Goal: Navigation & Orientation: Find specific page/section

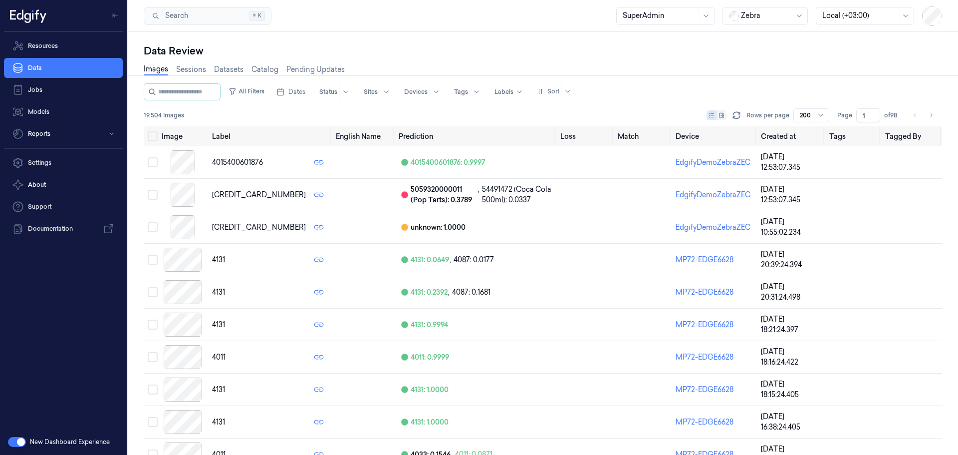
drag, startPoint x: 0, startPoint y: 0, endPoint x: 31, endPoint y: 434, distance: 434.7
click at [34, 92] on link "Jobs" at bounding box center [63, 90] width 119 height 20
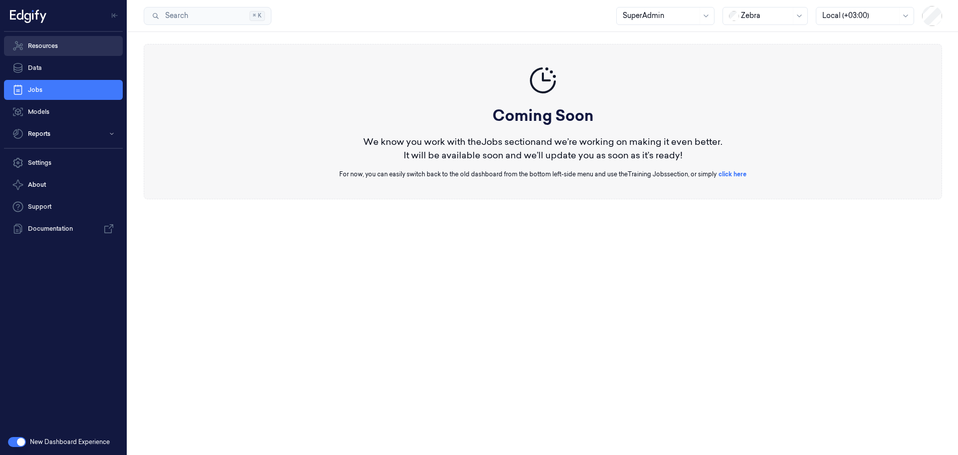
click at [35, 47] on link "Resources" at bounding box center [63, 46] width 119 height 20
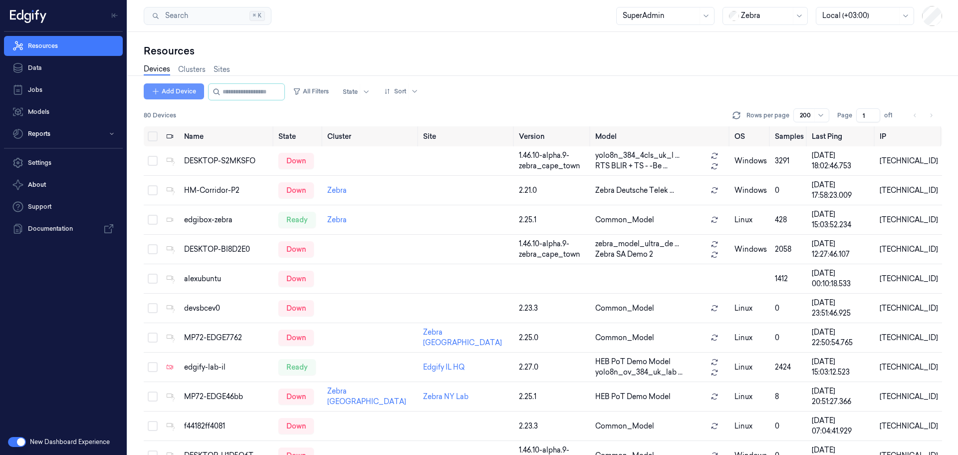
click at [170, 92] on button "Add Device" at bounding box center [174, 91] width 60 height 16
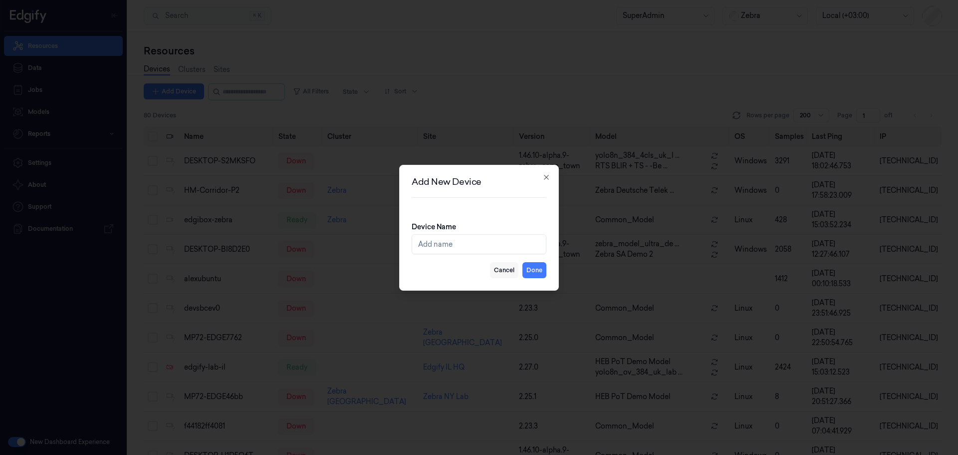
click at [507, 271] on button "Cancel" at bounding box center [504, 270] width 28 height 16
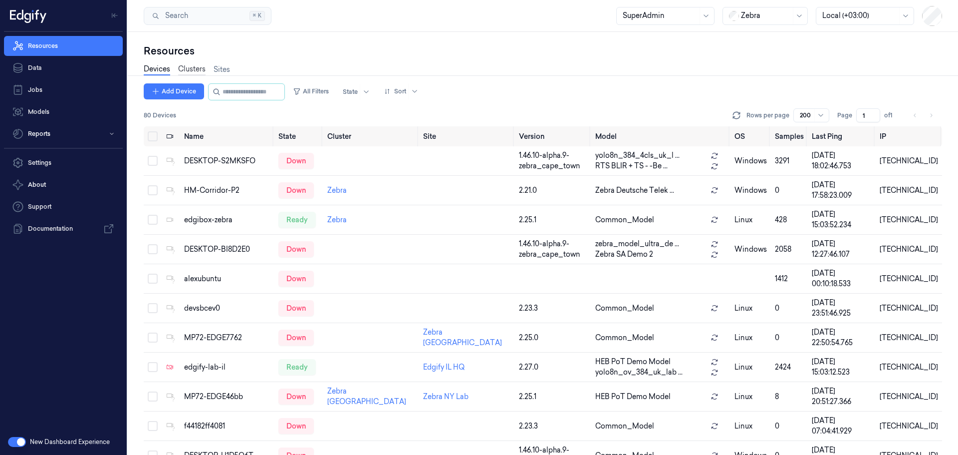
click at [186, 67] on link "Clusters" at bounding box center [191, 69] width 27 height 11
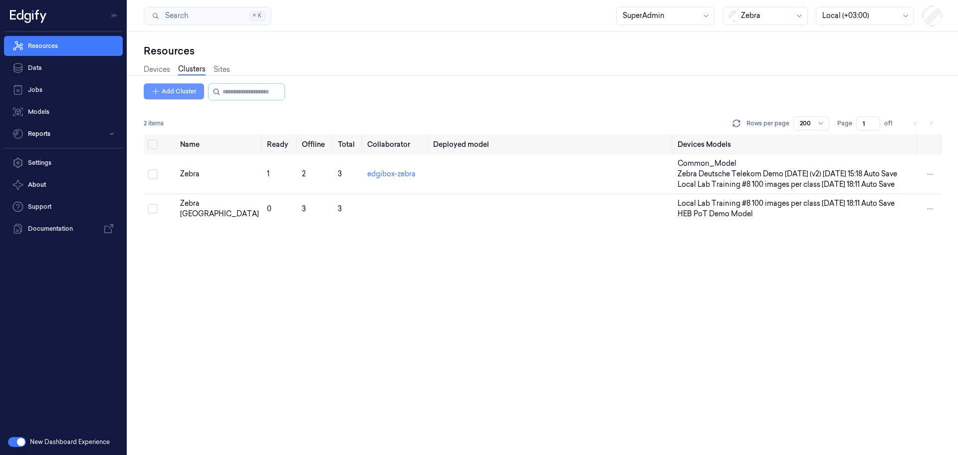
click at [184, 93] on button "Add Cluster" at bounding box center [174, 91] width 60 height 16
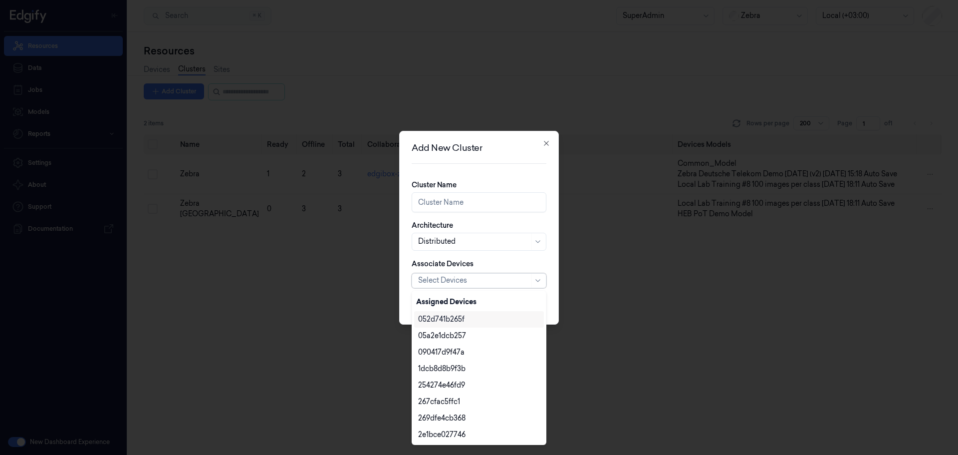
click at [429, 282] on div at bounding box center [473, 280] width 111 height 10
click at [436, 321] on div "052d741b265f" at bounding box center [441, 319] width 46 height 10
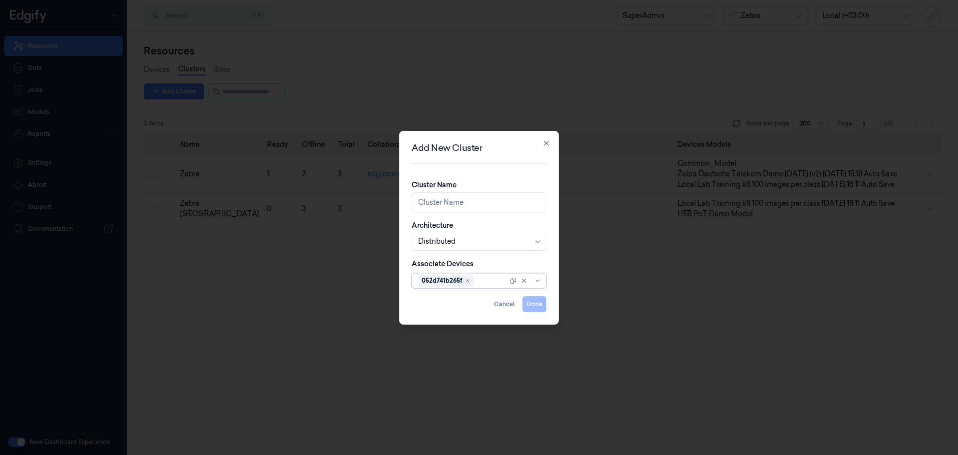
click at [482, 280] on div at bounding box center [491, 280] width 31 height 10
click at [487, 283] on div at bounding box center [491, 280] width 31 height 10
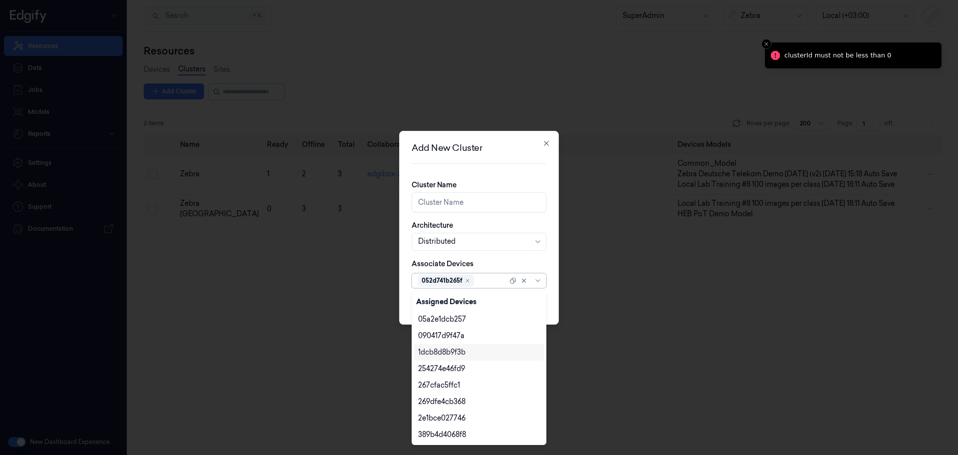
click at [452, 356] on div "1dcb8d8b9f3b" at bounding box center [441, 352] width 47 height 10
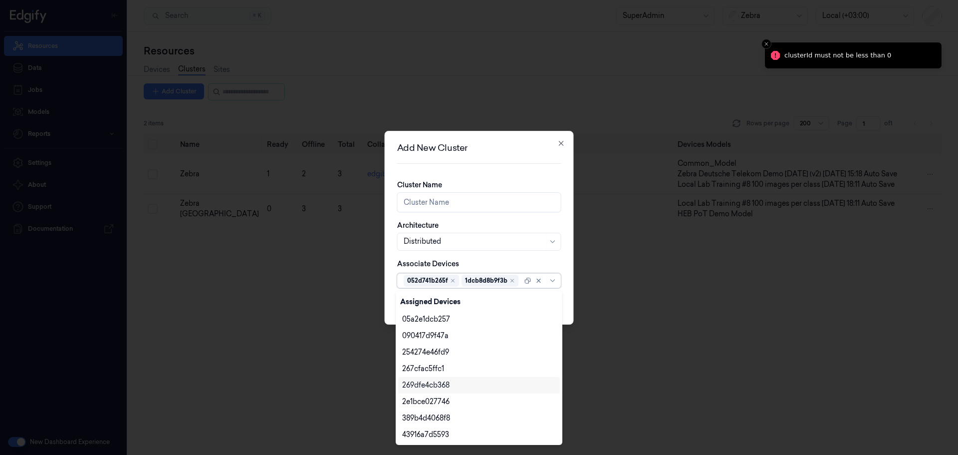
click at [443, 383] on div "269dfe4cb368" at bounding box center [425, 385] width 47 height 10
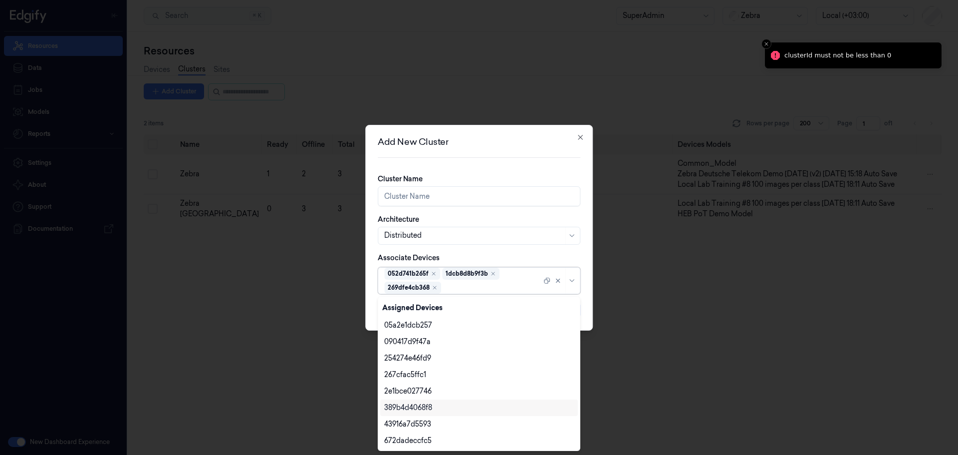
click at [436, 402] on div "389b4d4068f8" at bounding box center [479, 407] width 190 height 10
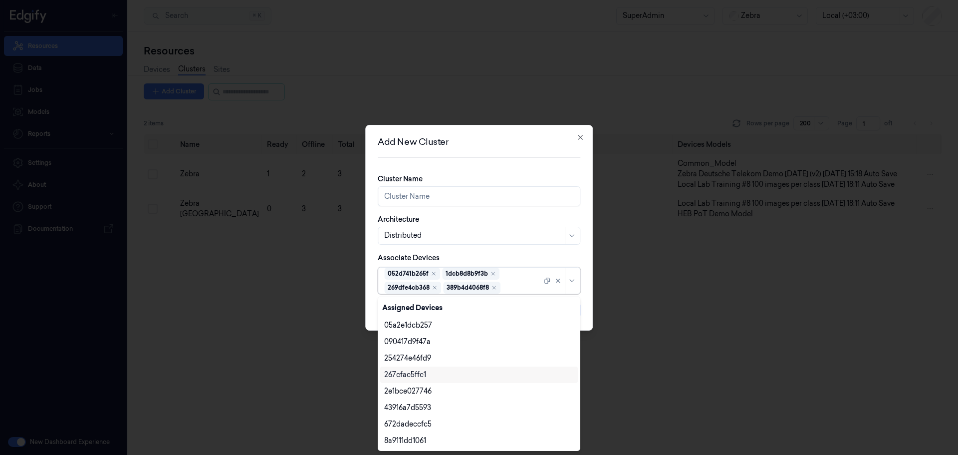
click at [418, 380] on div "267cfac5ffc1" at bounding box center [479, 374] width 198 height 16
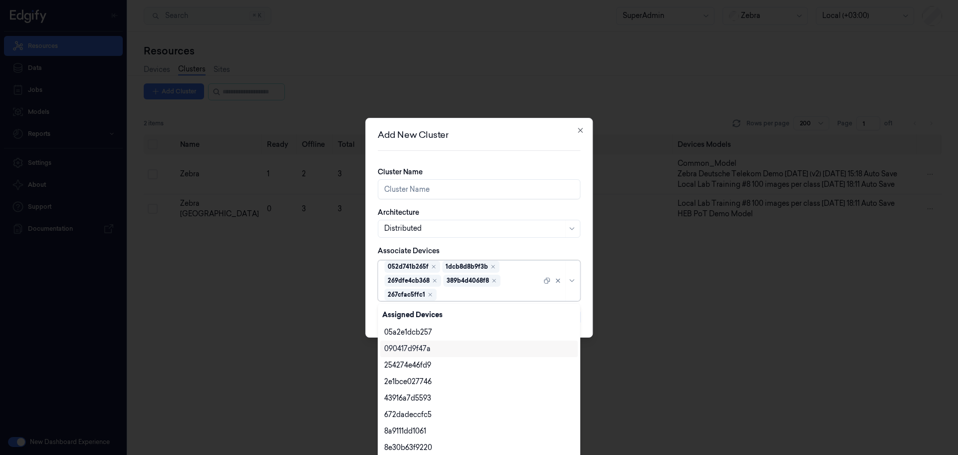
click at [407, 352] on div "090417d9f47a" at bounding box center [407, 348] width 46 height 10
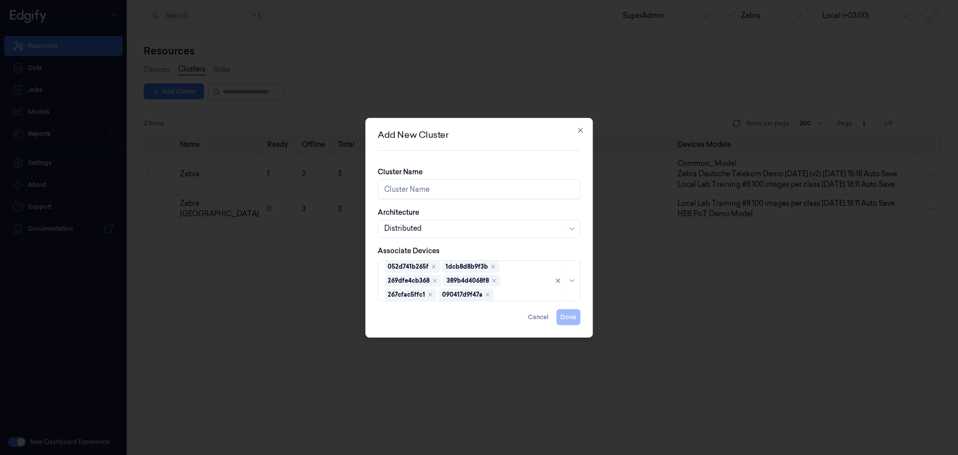
click at [504, 251] on div "Associate Devices 052d741b265f 1dcb8d8b9f3b 269dfe4cb368 389b4d4068f8 267cfac5f…" at bounding box center [479, 272] width 203 height 55
click at [518, 293] on div at bounding box center [522, 294] width 52 height 10
click at [539, 313] on button "Cancel" at bounding box center [538, 317] width 28 height 16
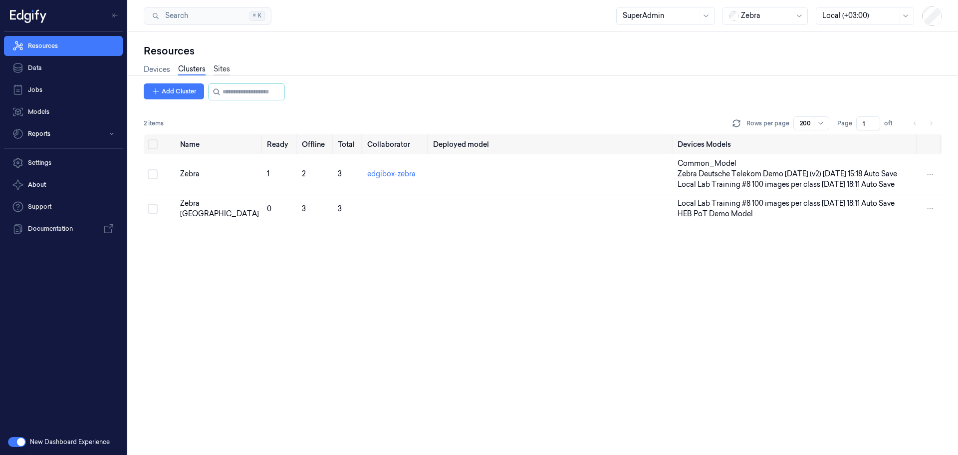
click at [224, 67] on link "Sites" at bounding box center [222, 69] width 16 height 11
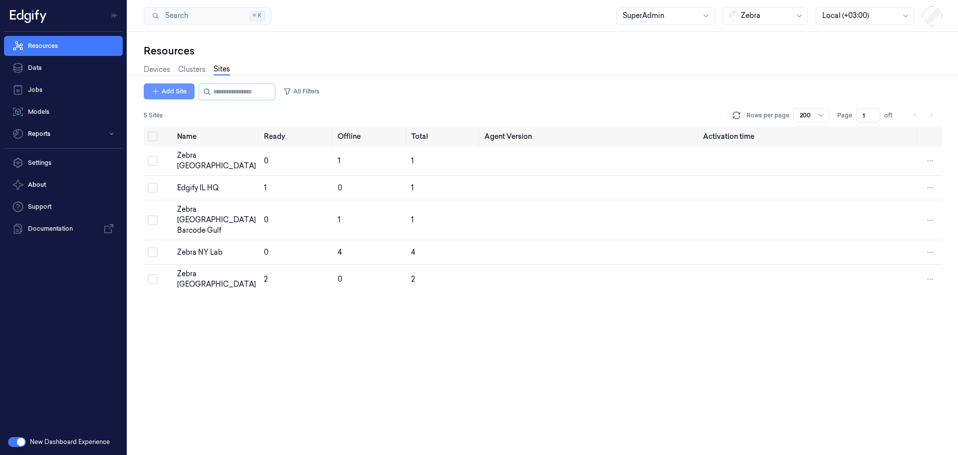
click at [163, 87] on button "Add Site" at bounding box center [169, 91] width 51 height 16
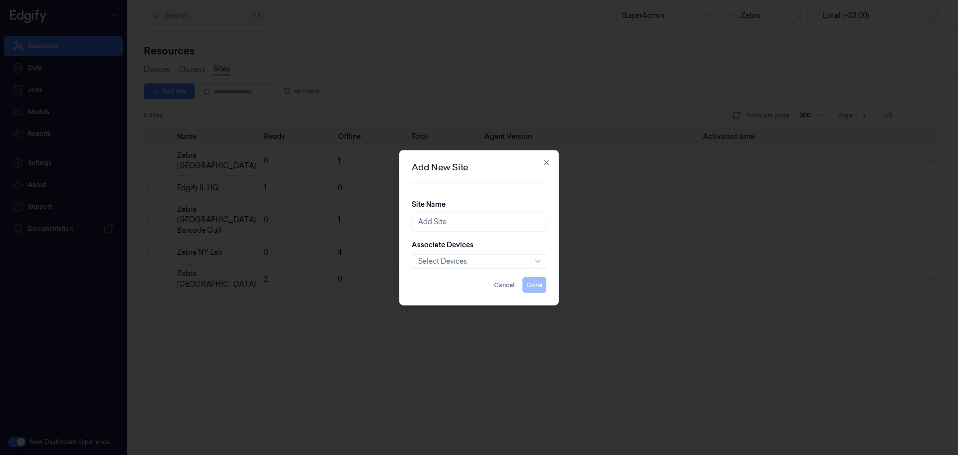
click at [431, 260] on div at bounding box center [473, 261] width 111 height 10
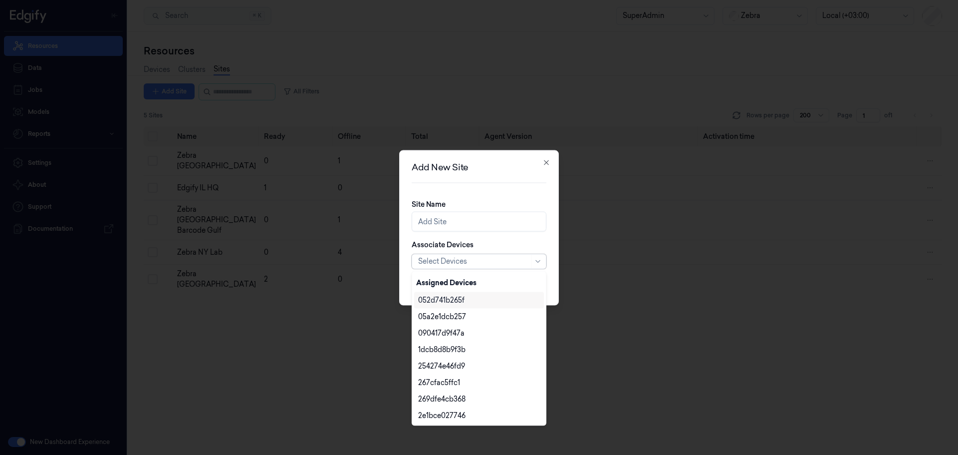
click at [577, 198] on div at bounding box center [479, 227] width 958 height 455
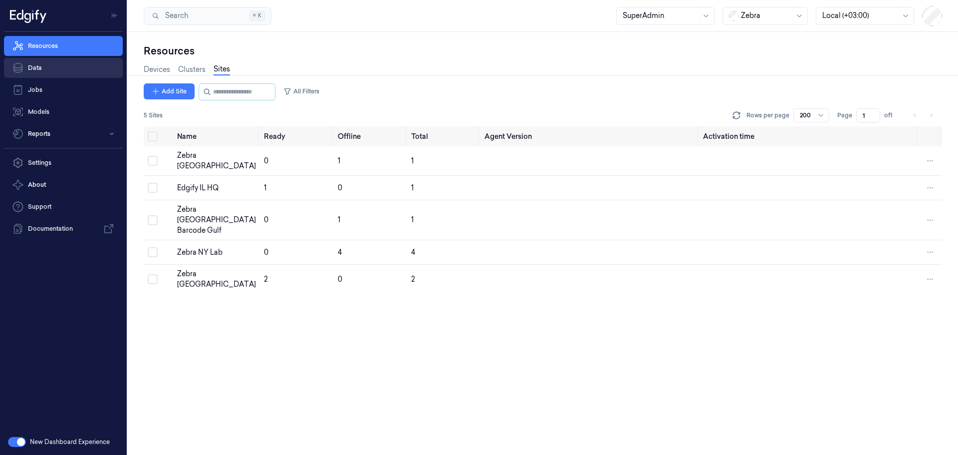
click at [52, 63] on link "Data" at bounding box center [63, 68] width 119 height 20
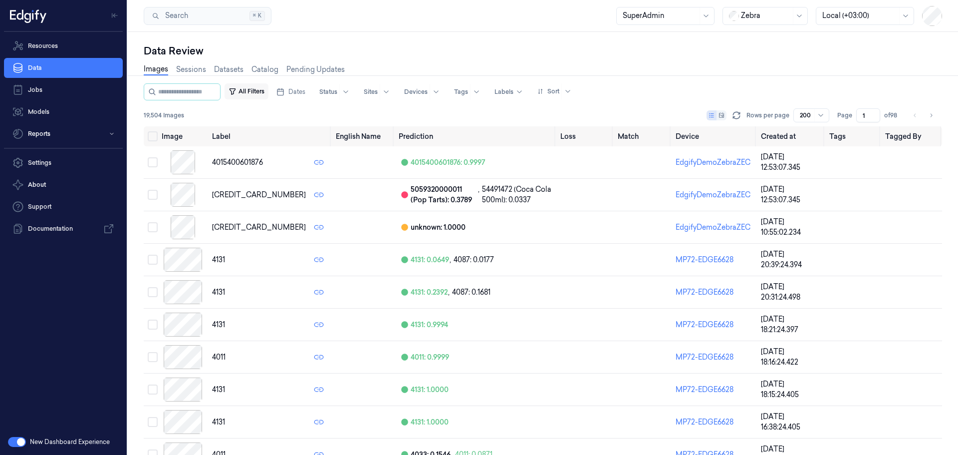
click at [257, 93] on button "All Filters" at bounding box center [247, 91] width 44 height 16
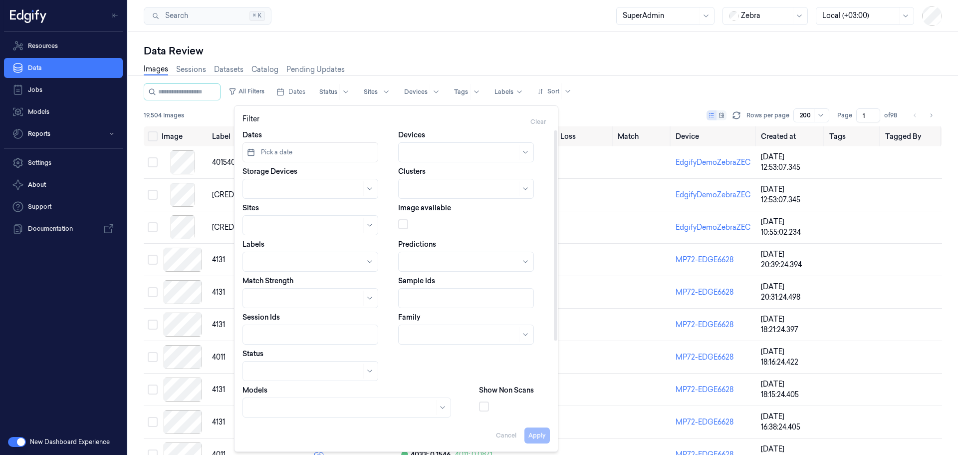
click at [279, 189] on div at bounding box center [305, 189] width 112 height 10
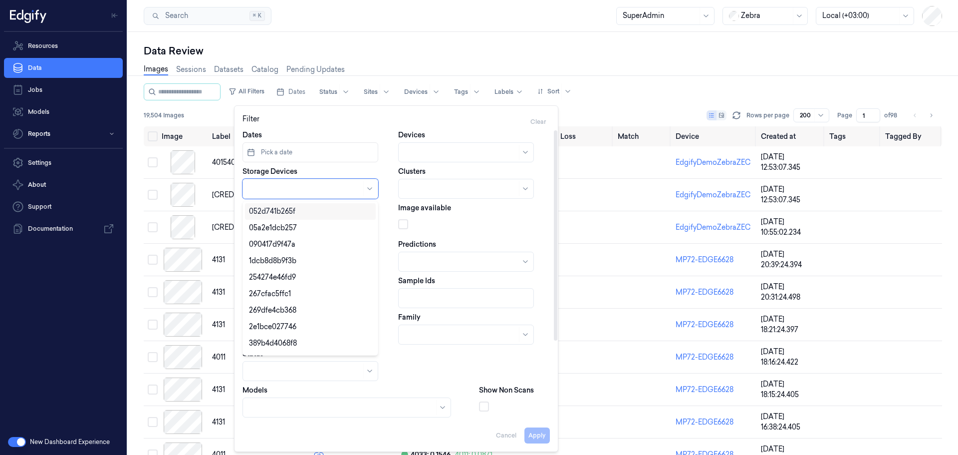
click at [409, 192] on div at bounding box center [461, 189] width 112 height 10
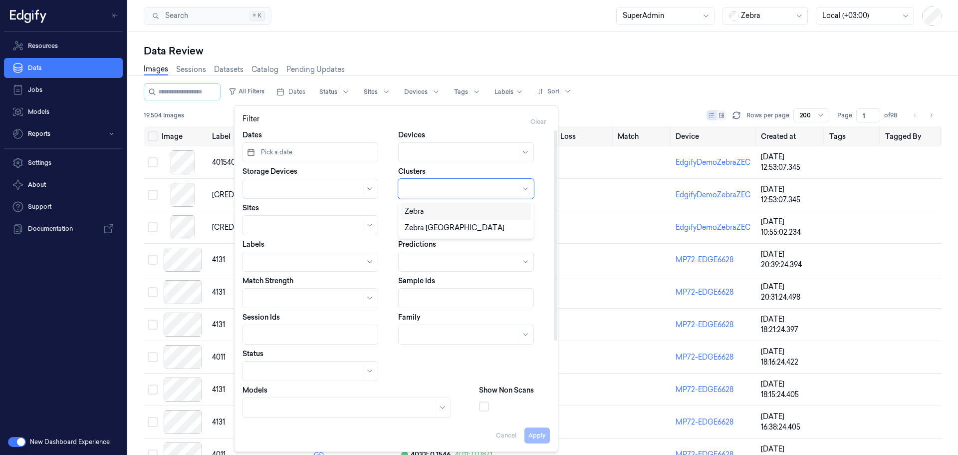
click at [409, 192] on div at bounding box center [461, 189] width 112 height 10
click at [384, 188] on div at bounding box center [318, 189] width 152 height 20
click at [52, 110] on link "Models" at bounding box center [63, 112] width 119 height 20
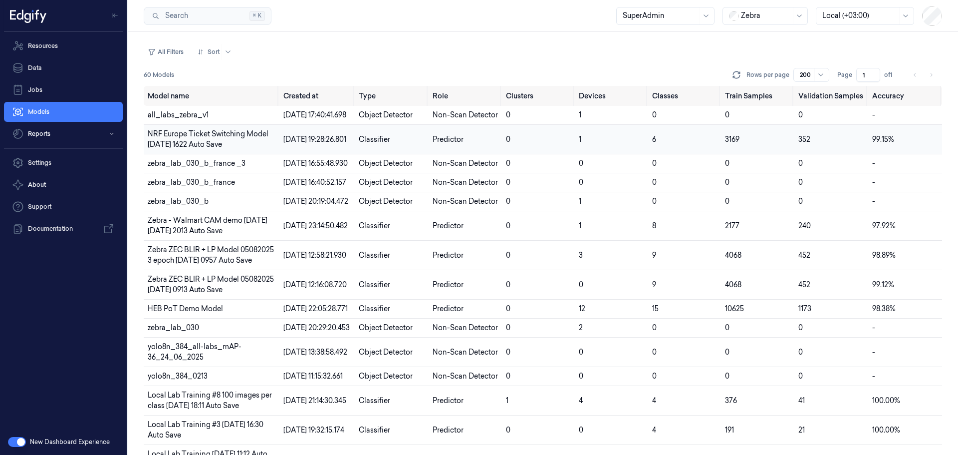
click at [181, 149] on td "NRF Europe Ticket Switching Model [DATE] 1622 Auto Save" at bounding box center [212, 139] width 136 height 29
